Goal: Check status: Check status

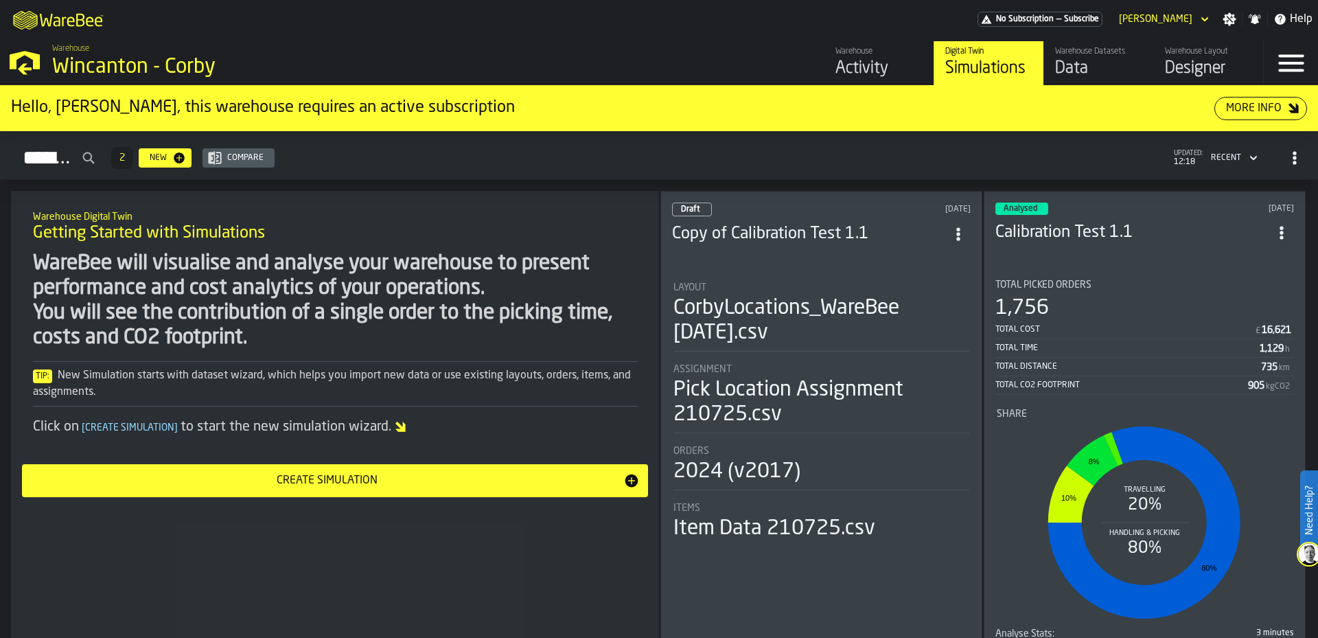
click at [1287, 69] on icon "button-toggle-Menu" at bounding box center [1291, 63] width 33 height 33
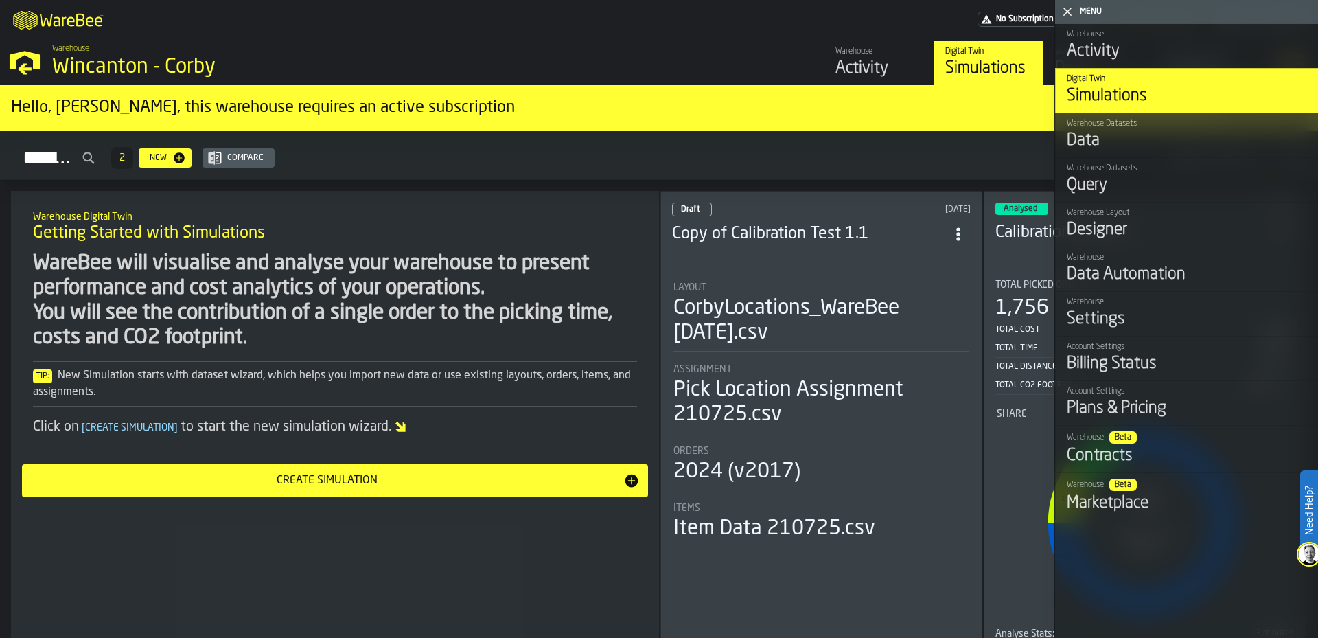
click at [1192, 269] on div "Data Automation" at bounding box center [1187, 275] width 240 height 22
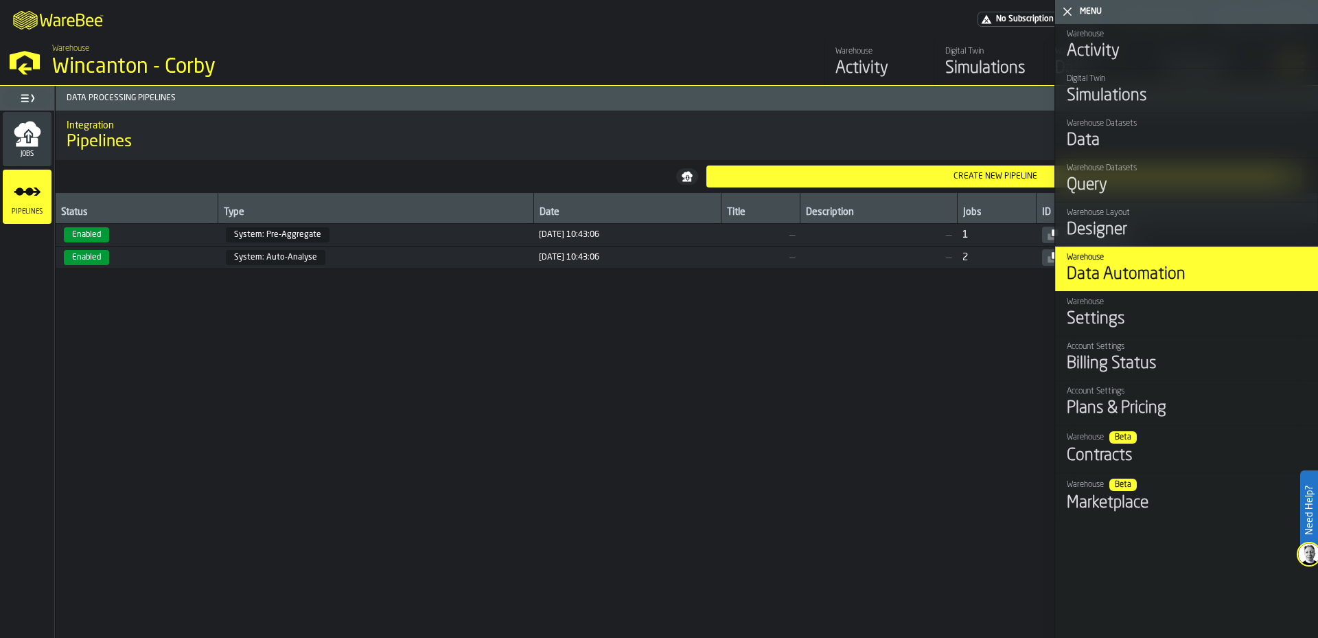
click at [503, 414] on div "Status Type Date Title Description Jobs ID Enabled System: Pre-Aggregate [DATE]…" at bounding box center [687, 415] width 1262 height 445
click at [1083, 8] on div "Menu" at bounding box center [1196, 12] width 238 height 10
click at [1070, 12] on icon "button-toggle-Close me" at bounding box center [1067, 11] width 16 height 16
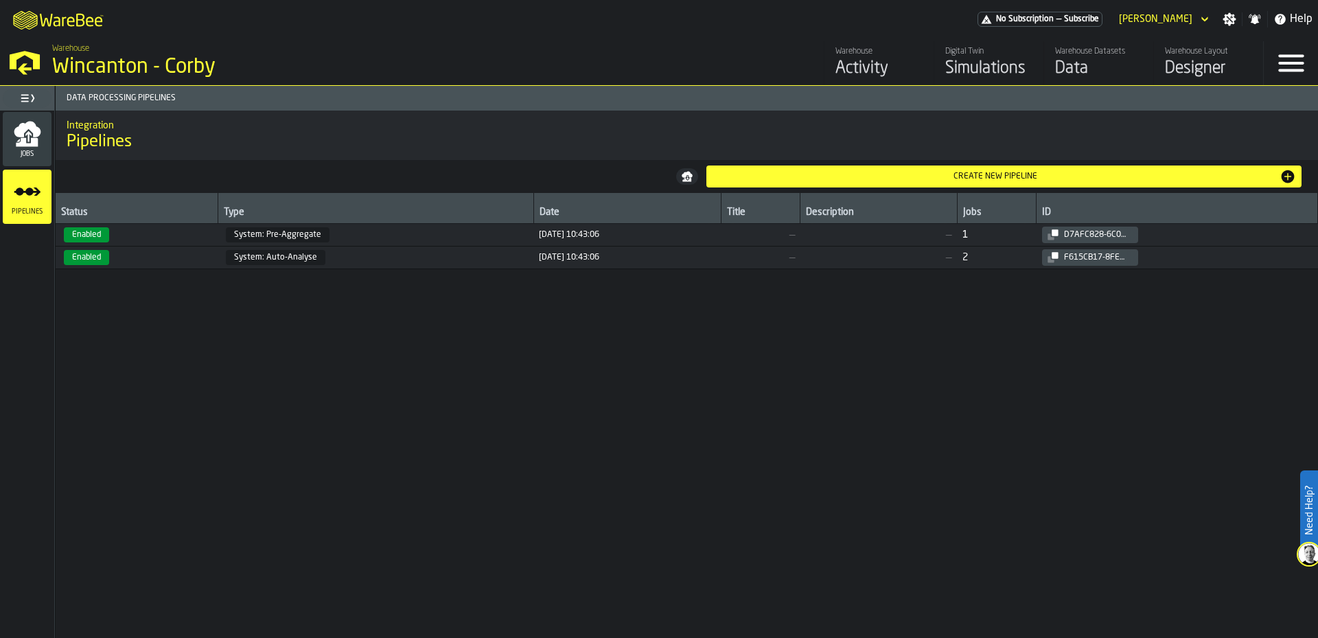
click at [36, 135] on icon "menu Jobs" at bounding box center [27, 129] width 27 height 16
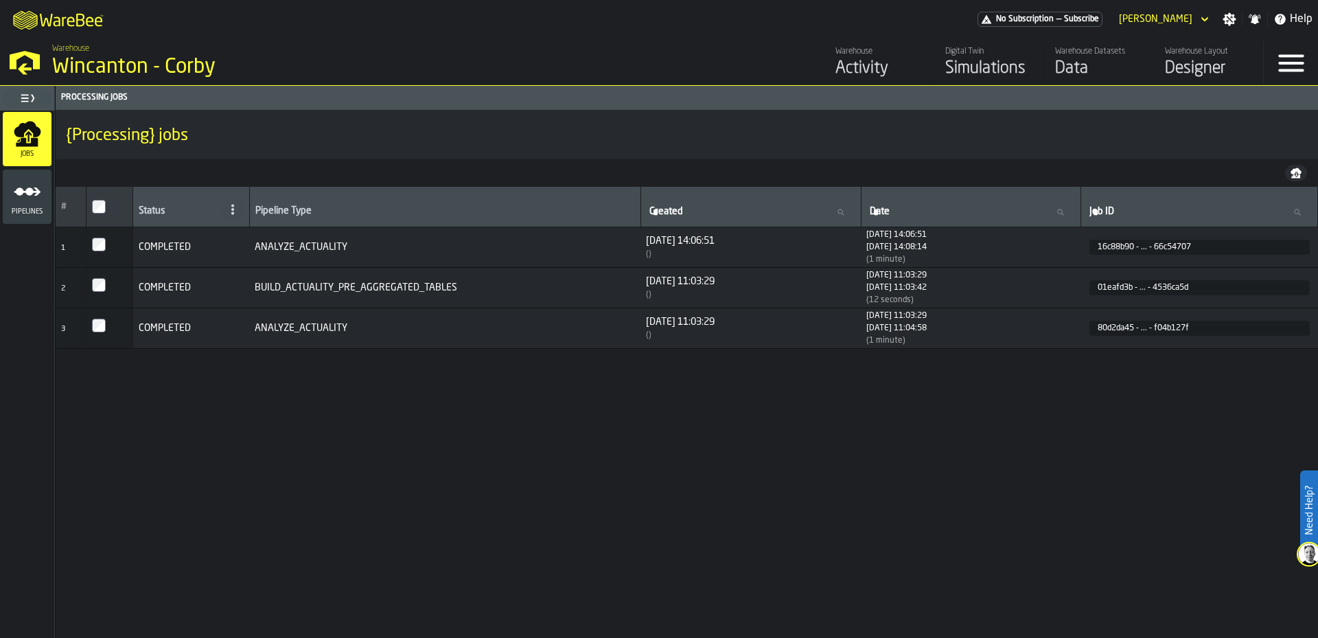
click at [860, 64] on div "Activity" at bounding box center [878, 69] width 87 height 22
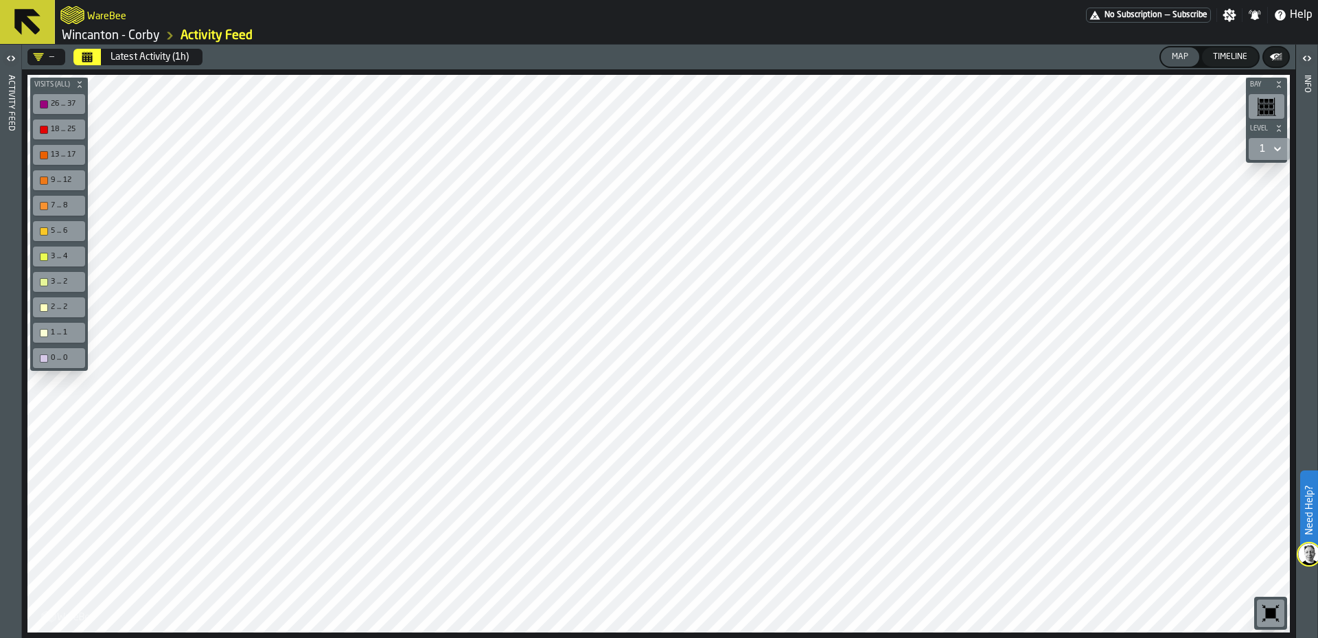
click at [137, 56] on div "Latest Activity (1h)" at bounding box center [150, 56] width 78 height 11
click at [51, 57] on div "—" at bounding box center [43, 56] width 21 height 11
click at [16, 57] on icon "button-toggle-Open" at bounding box center [11, 58] width 16 height 16
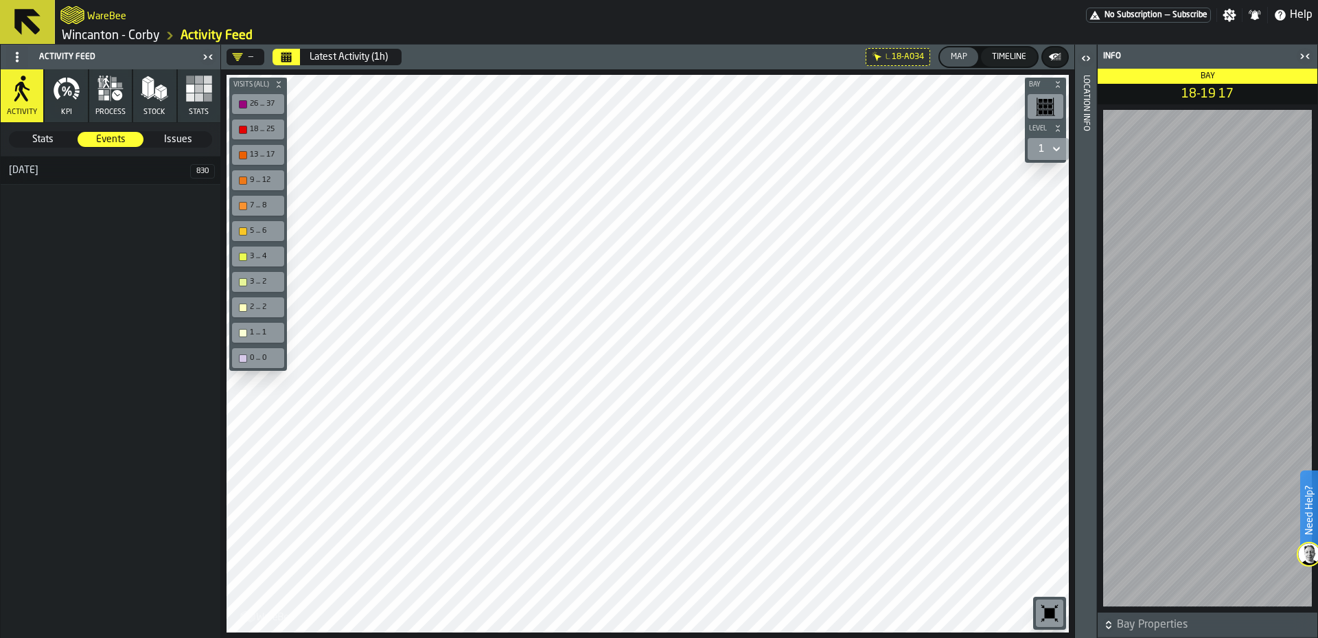
click at [129, 176] on h3 "[DATE]" at bounding box center [111, 171] width 220 height 28
click at [146, 167] on div "[DATE]" at bounding box center [95, 170] width 189 height 11
click at [19, 169] on div "[DATE]" at bounding box center [95, 170] width 189 height 11
click at [36, 139] on span "Stats" at bounding box center [42, 139] width 65 height 14
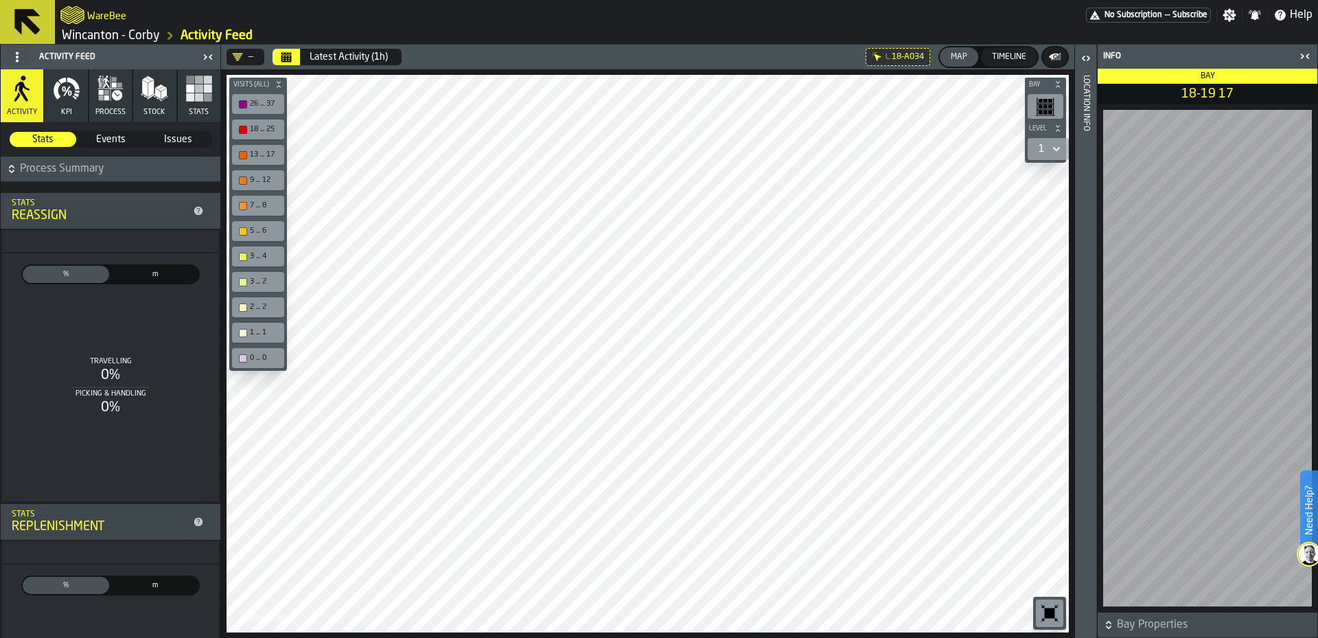
click at [93, 141] on span "Events" at bounding box center [110, 139] width 65 height 14
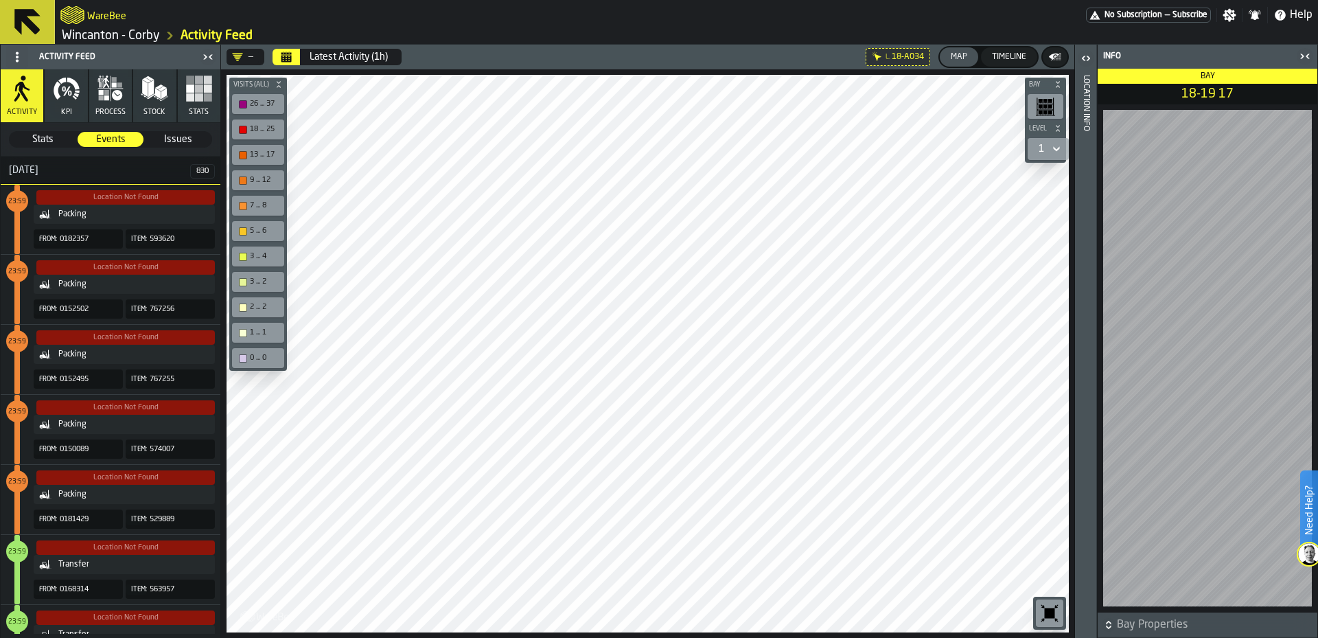
click at [115, 217] on div "Packing" at bounding box center [133, 214] width 151 height 10
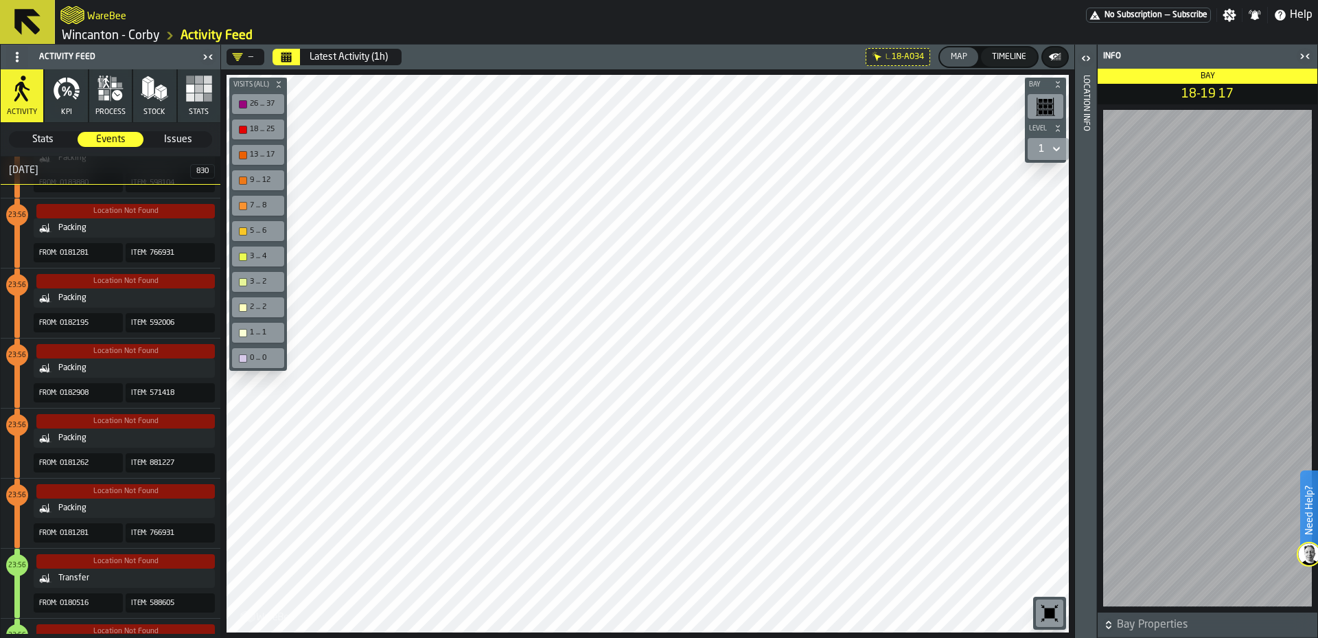
scroll to position [4325, 0]
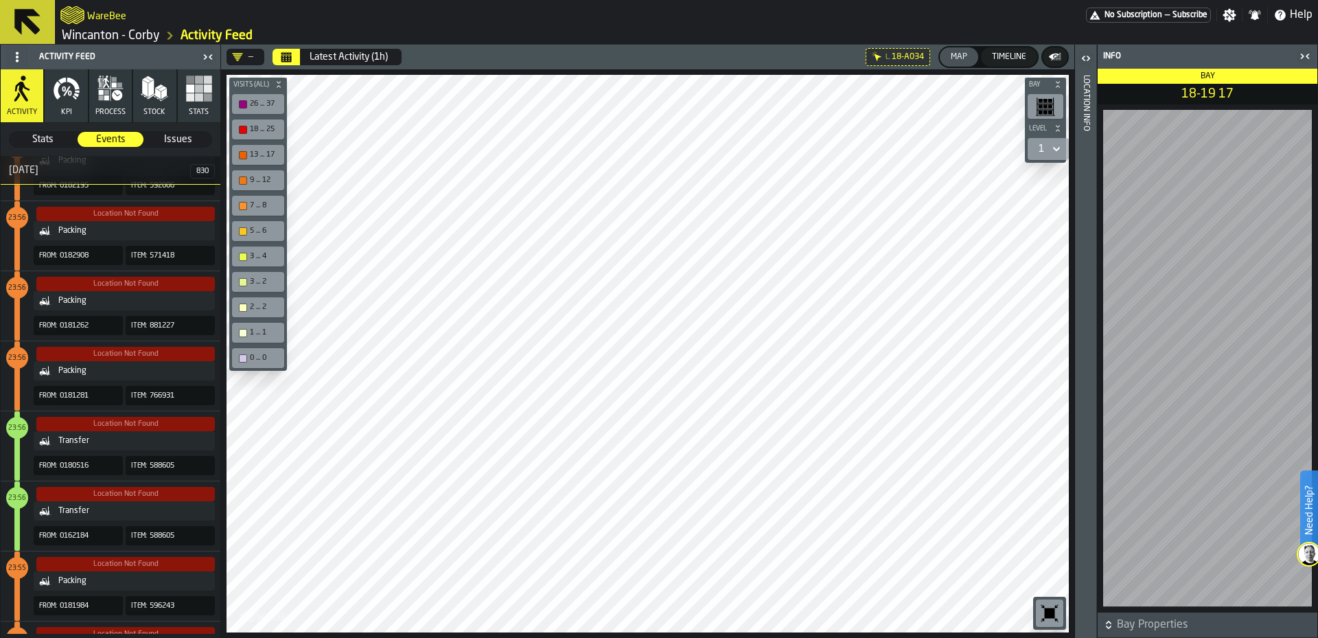
click at [16, 430] on span "23:56" at bounding box center [17, 428] width 18 height 6
click at [128, 439] on div "Transfer" at bounding box center [133, 441] width 151 height 10
